Goal: Navigation & Orientation: Find specific page/section

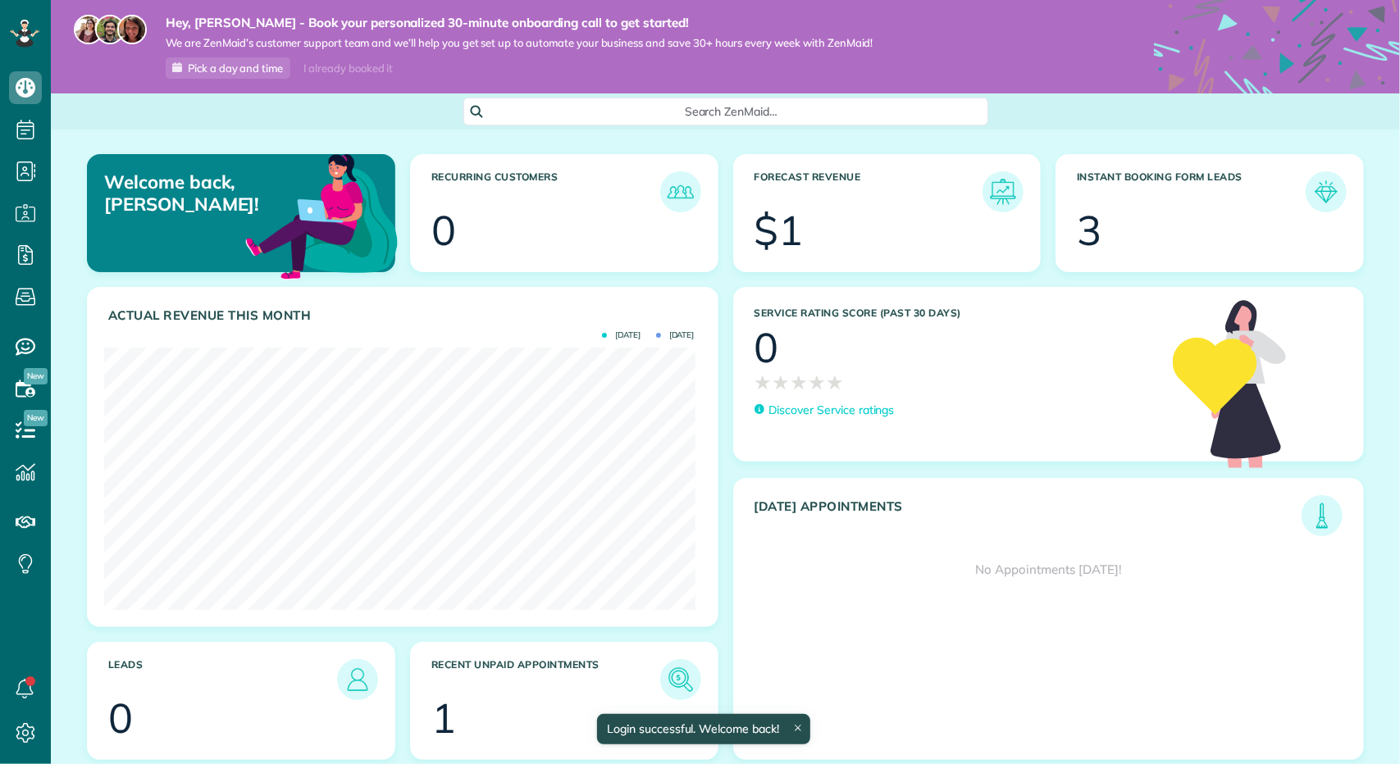
scroll to position [262, 591]
click at [236, 337] on article "Actual Revenue this month Aug 2025 July 2025 $ 1" at bounding box center [403, 457] width 632 height 340
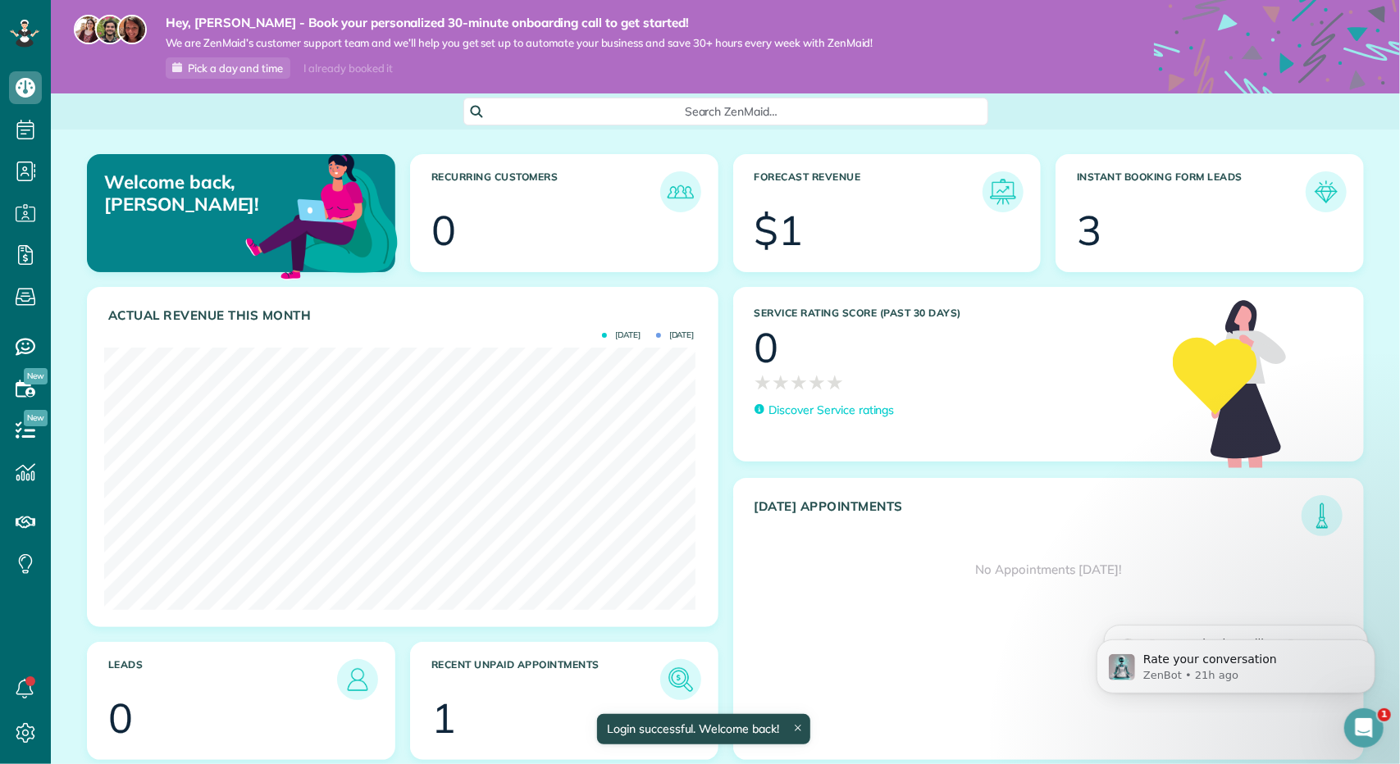
scroll to position [0, 0]
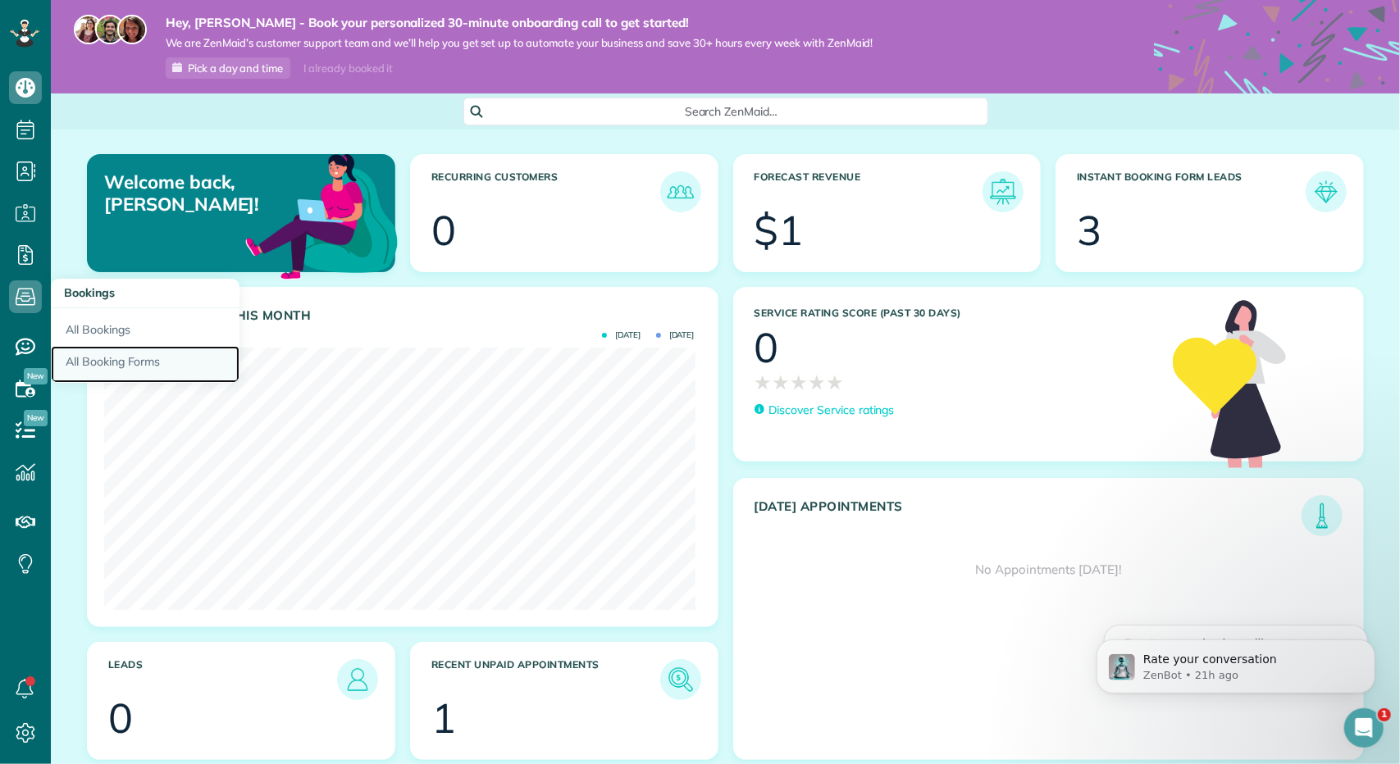
click at [113, 358] on link "All Booking Forms" at bounding box center [145, 365] width 189 height 38
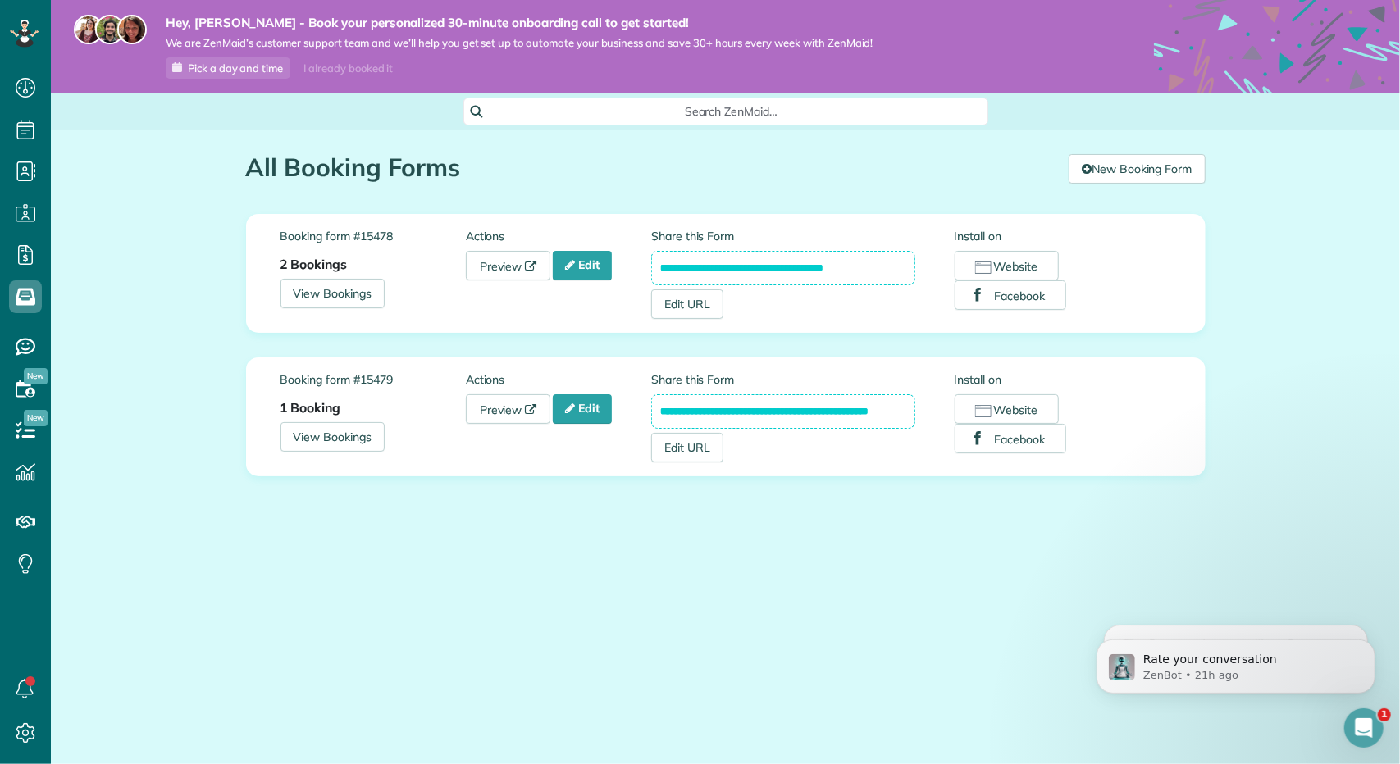
drag, startPoint x: 865, startPoint y: 270, endPoint x: 630, endPoint y: 259, distance: 234.8
click at [630, 259] on div "**********" at bounding box center [726, 273] width 891 height 91
